Goal: Entertainment & Leisure: Consume media (video, audio)

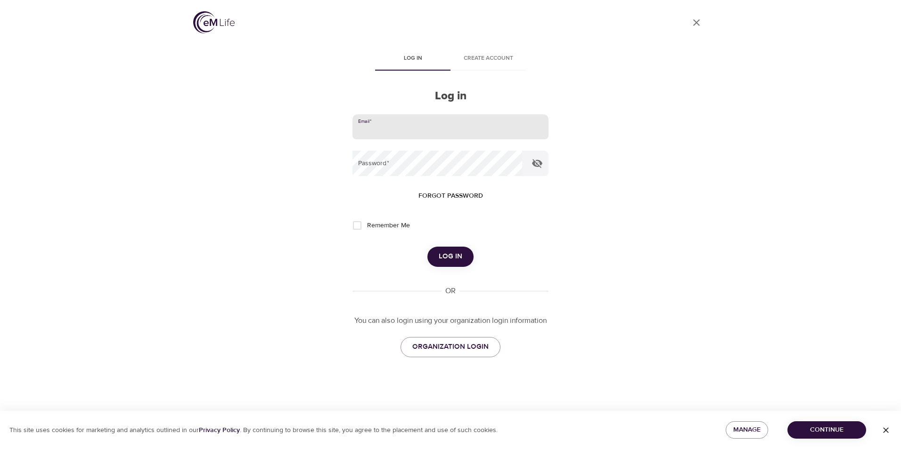
click at [403, 126] on input "email" at bounding box center [450, 126] width 196 height 25
type input "[EMAIL_ADDRESS][DOMAIN_NAME]"
click at [427, 247] on button "Log in" at bounding box center [450, 257] width 46 height 20
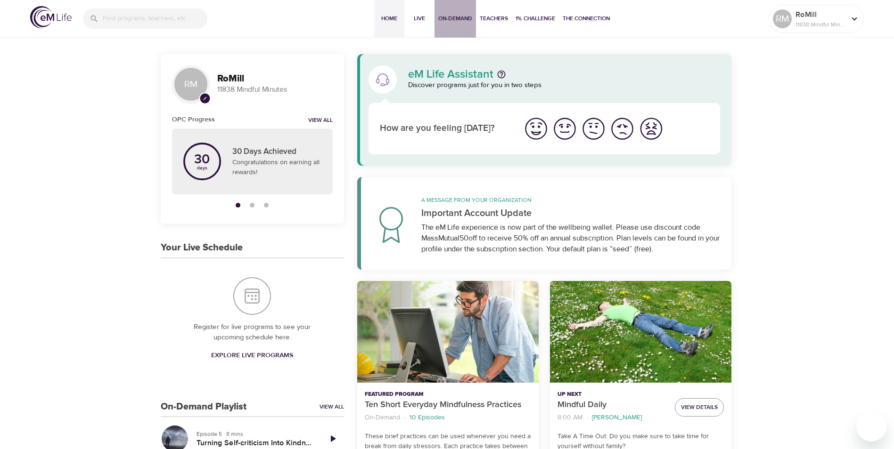
click at [456, 18] on span "On-Demand" at bounding box center [455, 19] width 34 height 10
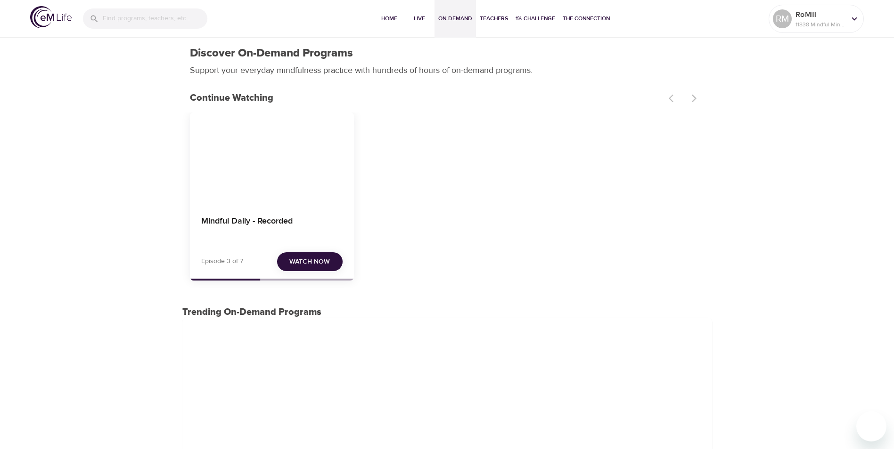
click at [304, 263] on span "Watch Now" at bounding box center [309, 262] width 41 height 12
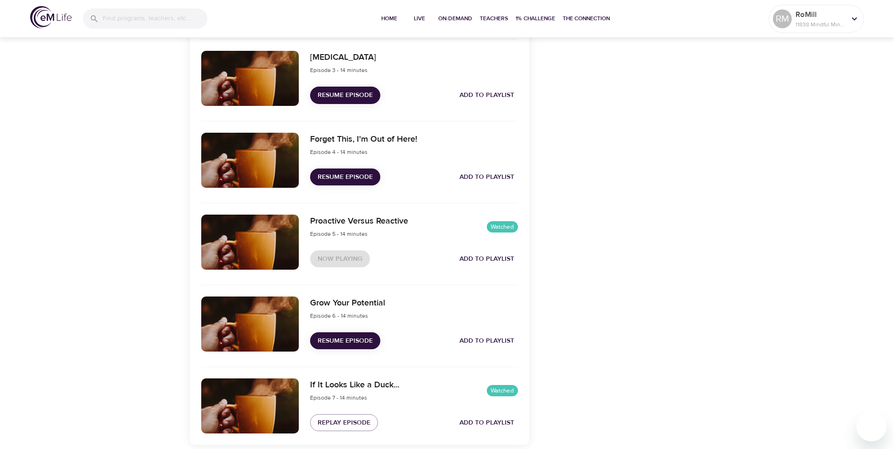
scroll to position [550, 0]
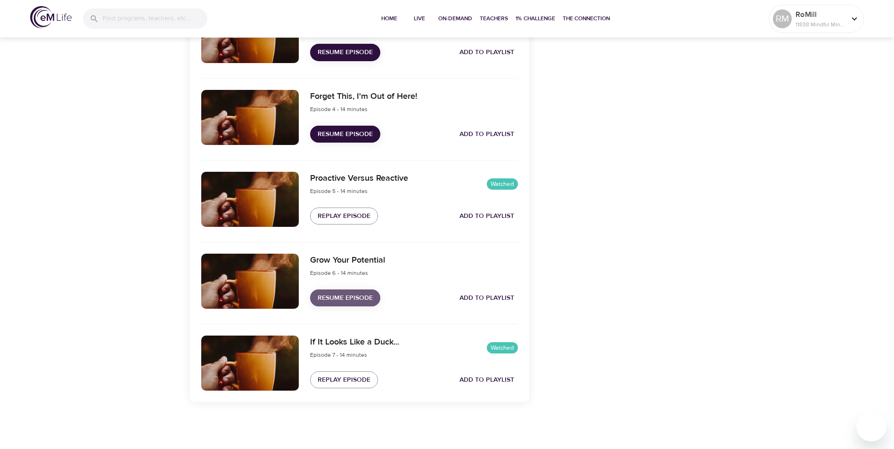
click at [342, 297] on span "Resume Episode" at bounding box center [344, 299] width 55 height 12
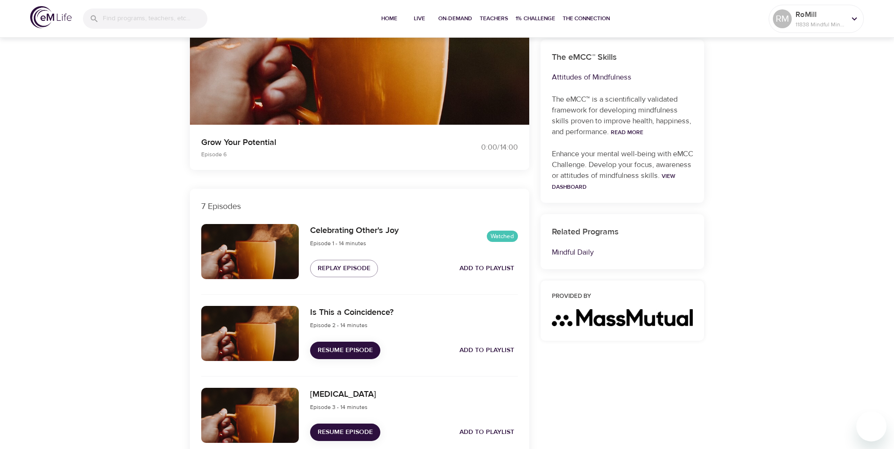
scroll to position [0, 0]
